Goal: Transaction & Acquisition: Purchase product/service

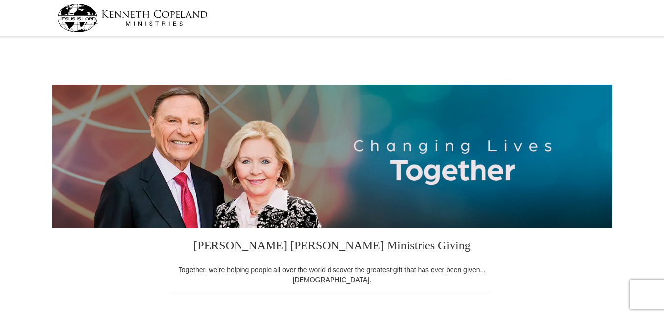
select select "OH"
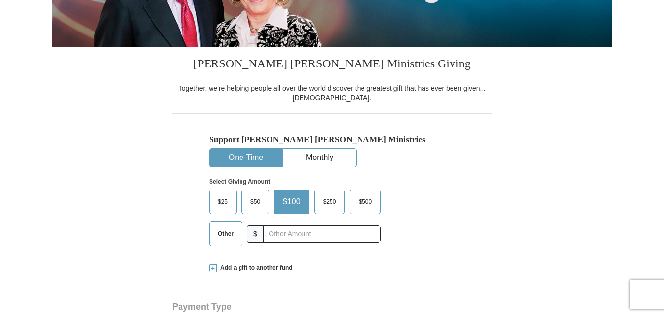
scroll to position [197, 0]
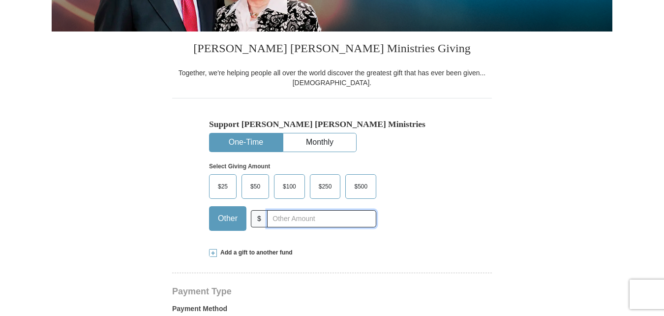
click at [285, 218] on input "text" at bounding box center [321, 218] width 109 height 17
type input "30.00"
drag, startPoint x: 289, startPoint y: 219, endPoint x: 268, endPoint y: 218, distance: 20.7
click at [268, 218] on input "30.00" at bounding box center [321, 218] width 109 height 17
type input "30"
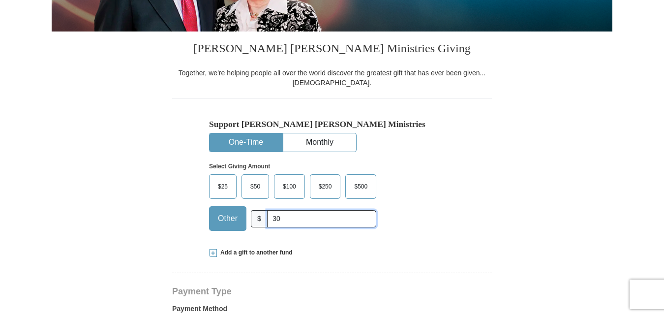
drag, startPoint x: 286, startPoint y: 218, endPoint x: 271, endPoint y: 218, distance: 14.8
click at [271, 218] on input "30" at bounding box center [321, 218] width 109 height 17
click at [225, 187] on span "$25" at bounding box center [223, 186] width 20 height 15
click at [0, 0] on input "$25" at bounding box center [0, 0] width 0 height 0
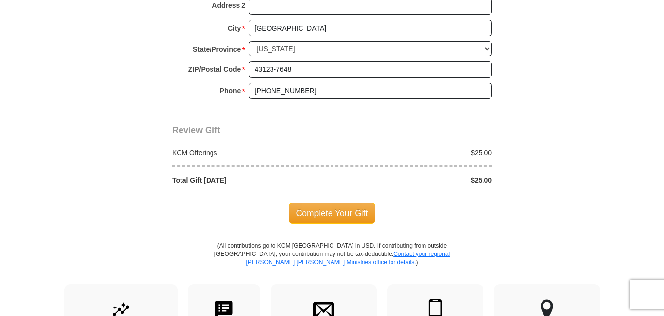
scroll to position [836, 0]
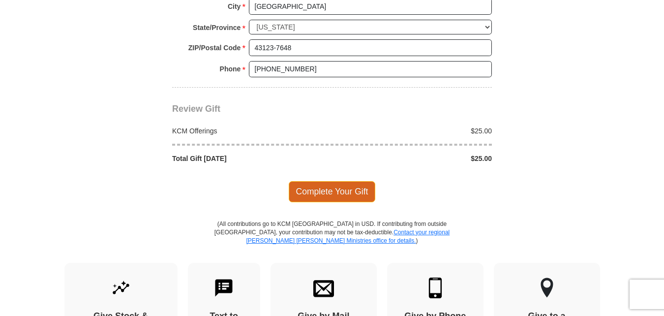
click at [339, 193] on span "Complete Your Gift" at bounding box center [332, 191] width 87 height 21
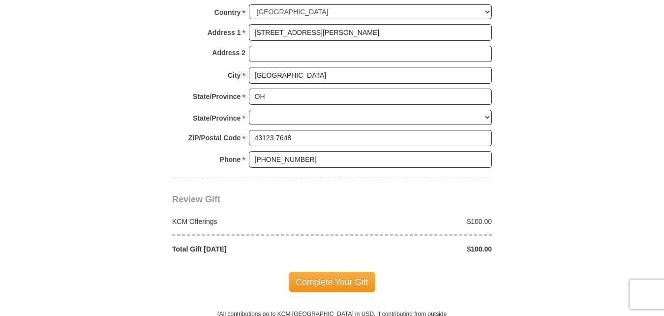
scroll to position [767, 0]
select select "OH"
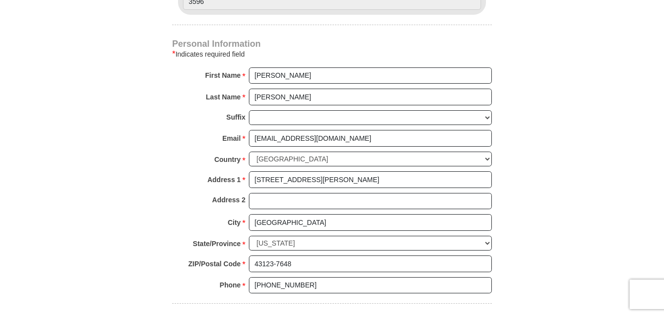
scroll to position [620, 0]
